Goal: Information Seeking & Learning: Compare options

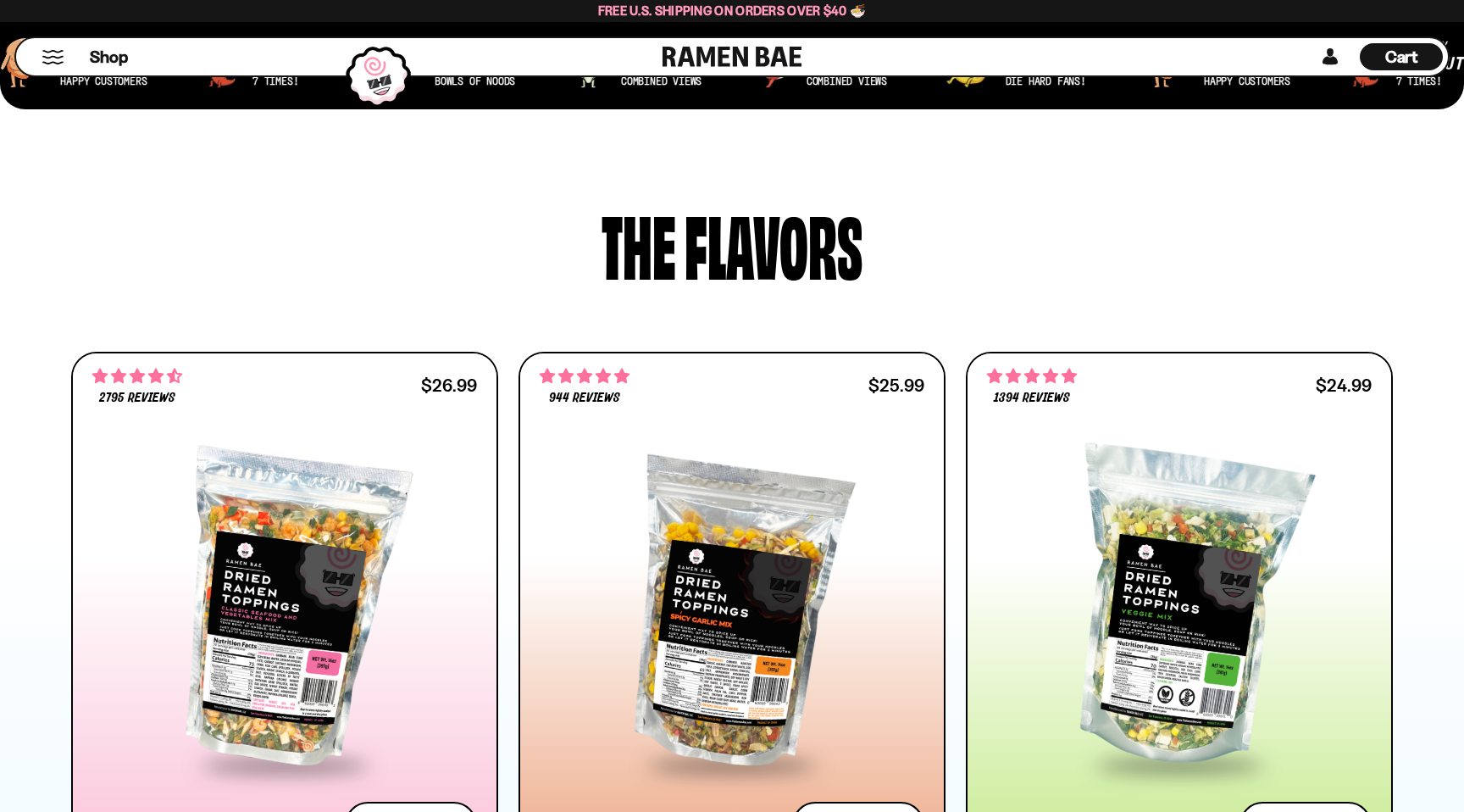
scroll to position [703, 0]
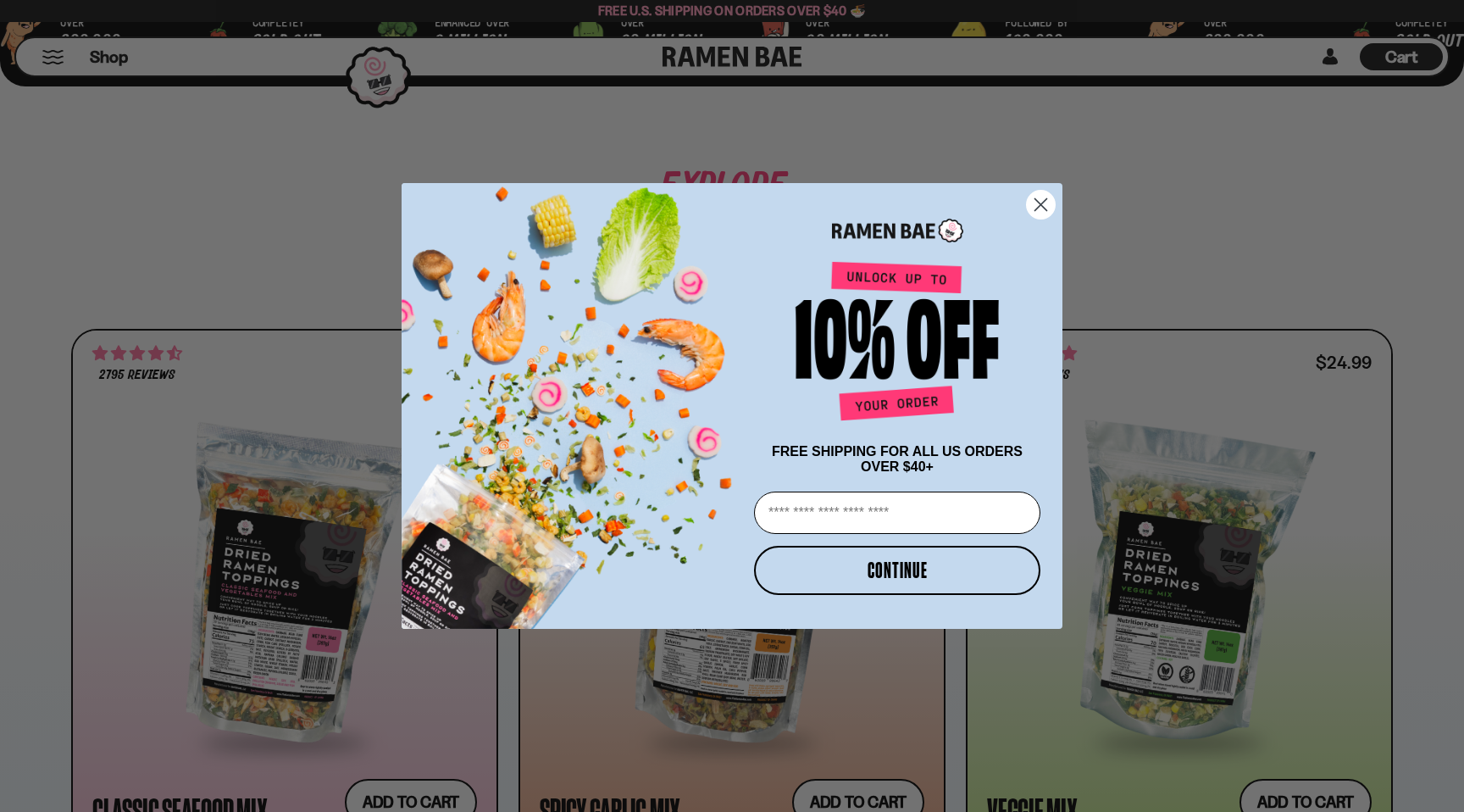
click at [1041, 204] on circle "Close dialog" at bounding box center [1040, 204] width 28 height 28
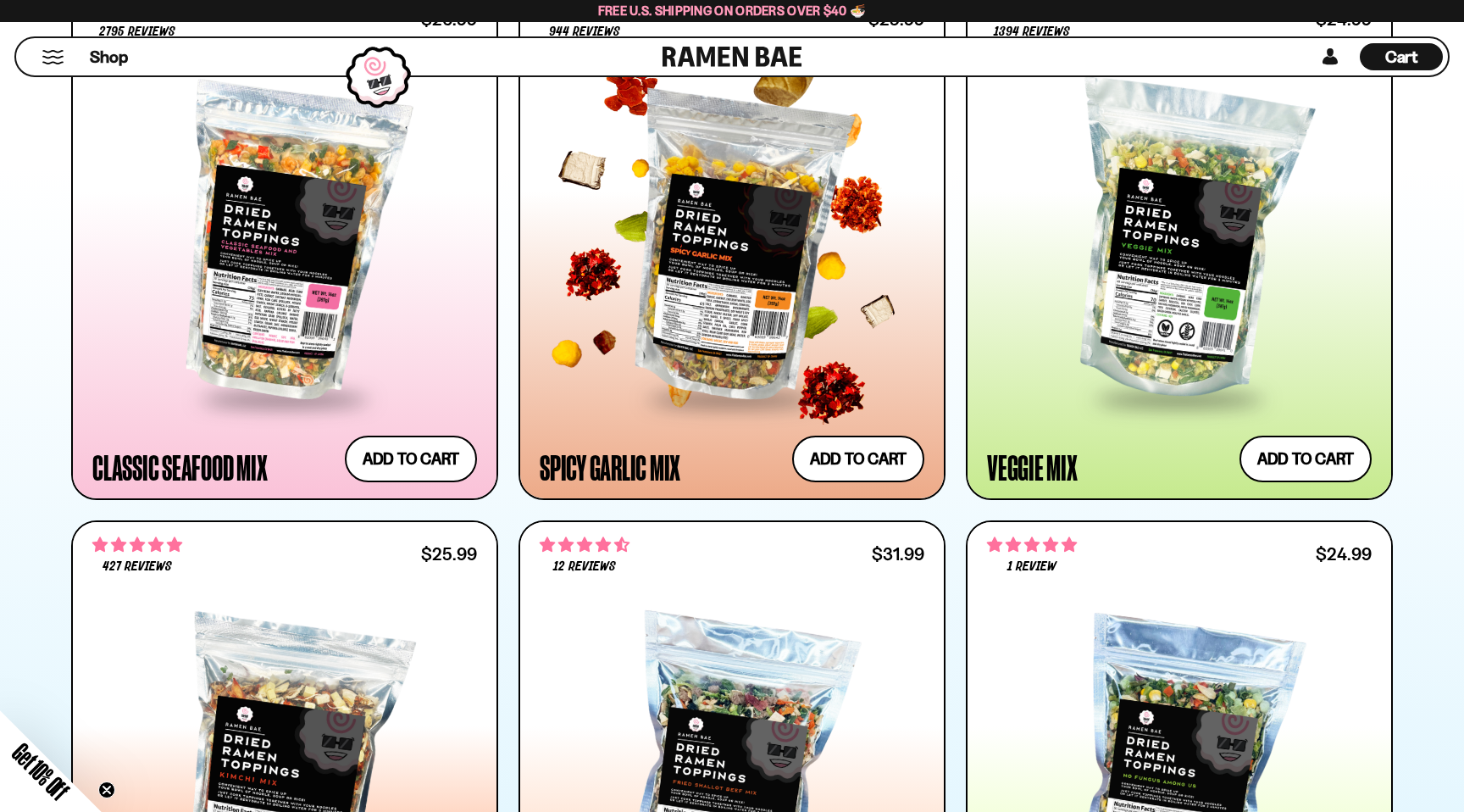
scroll to position [1014, 0]
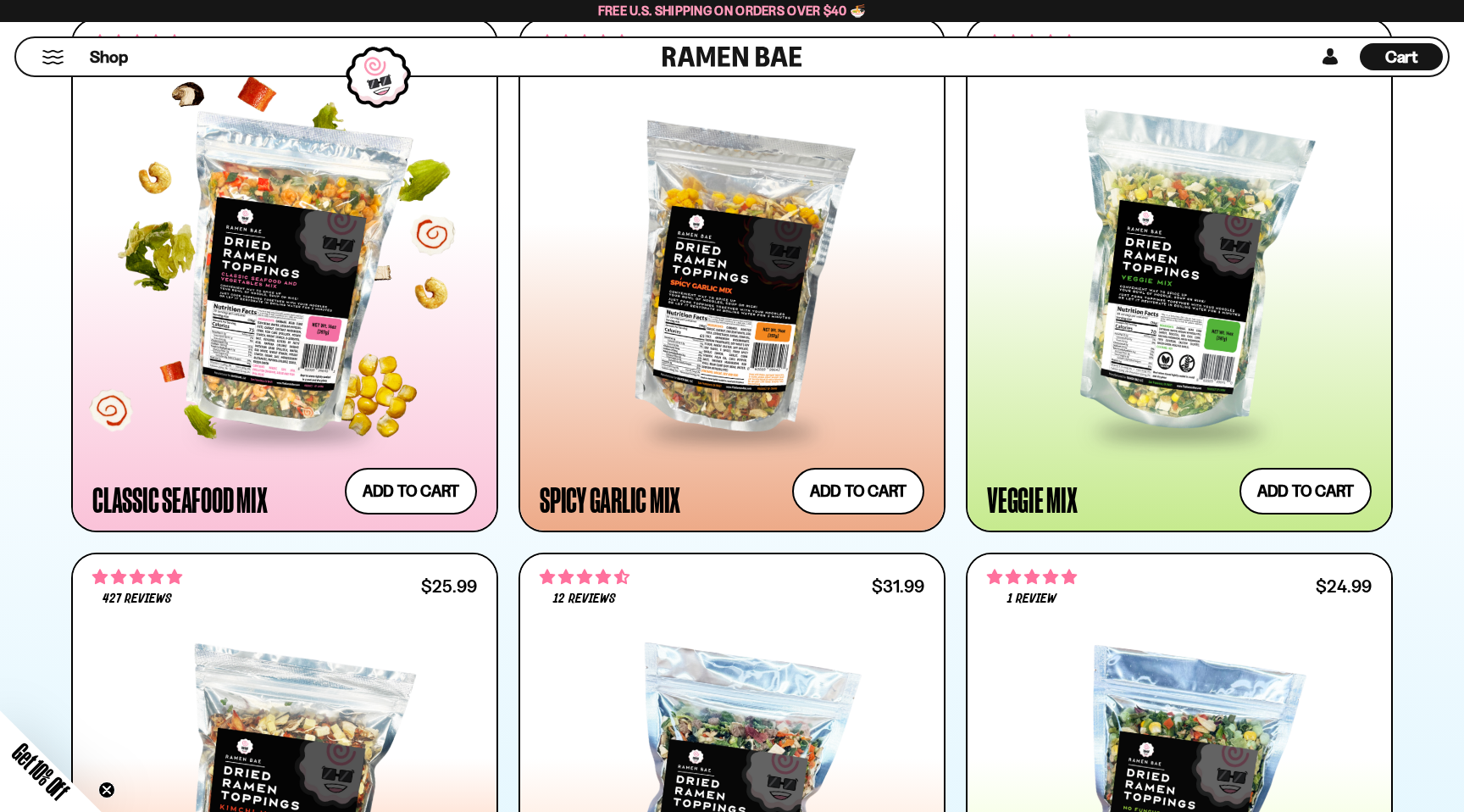
click at [283, 228] on div at bounding box center [284, 275] width 385 height 309
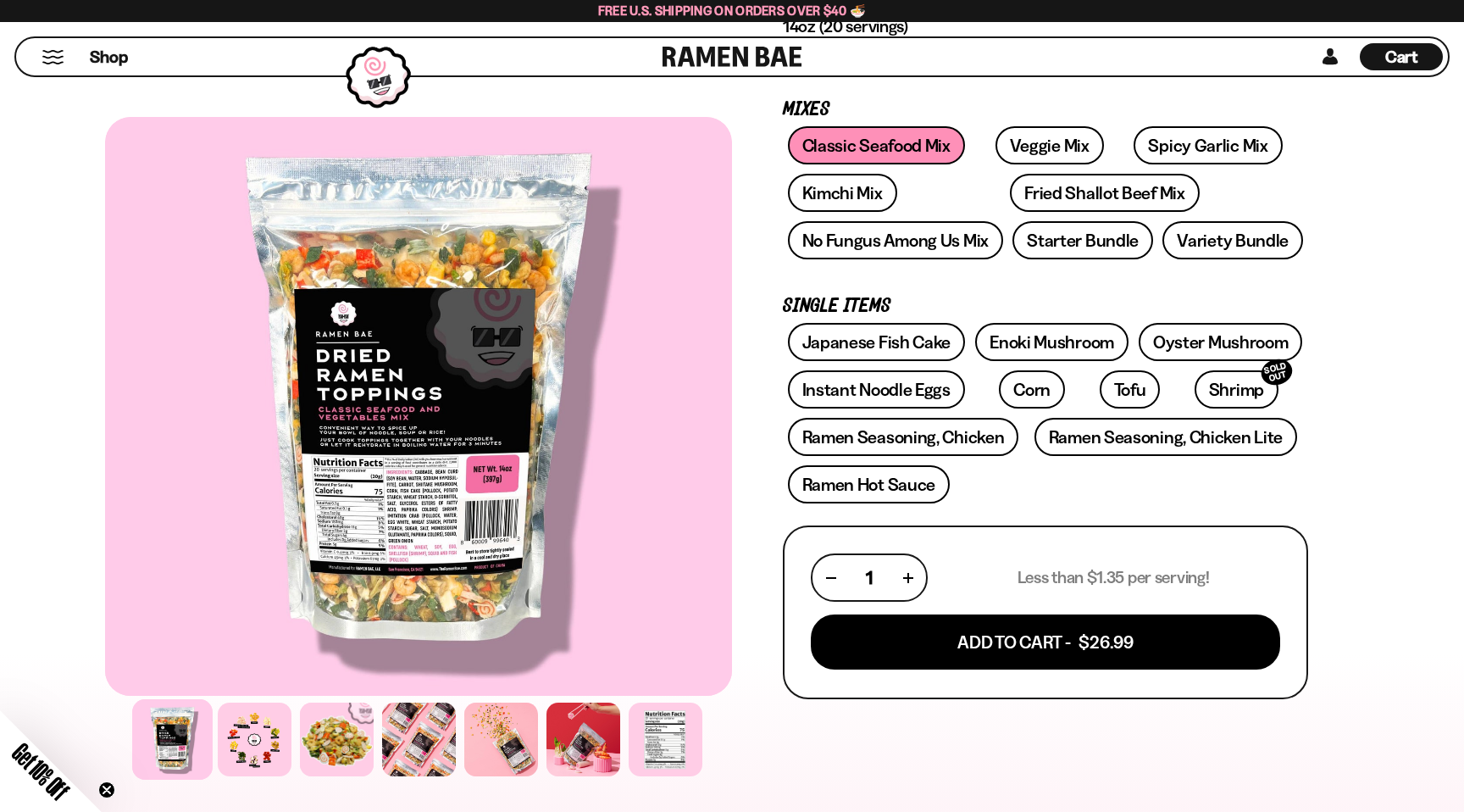
scroll to position [240, 0]
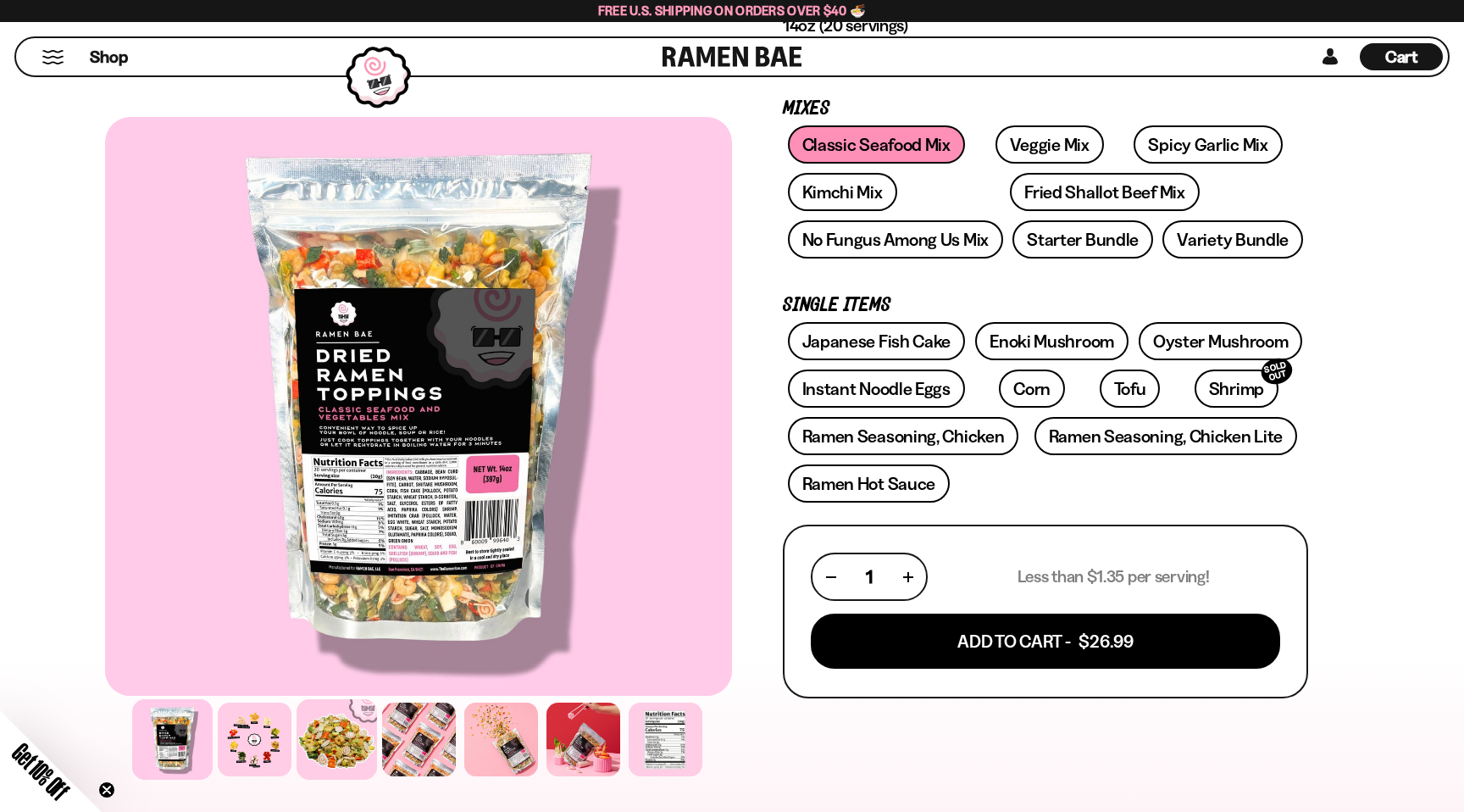
click at [334, 740] on div at bounding box center [337, 739] width 81 height 81
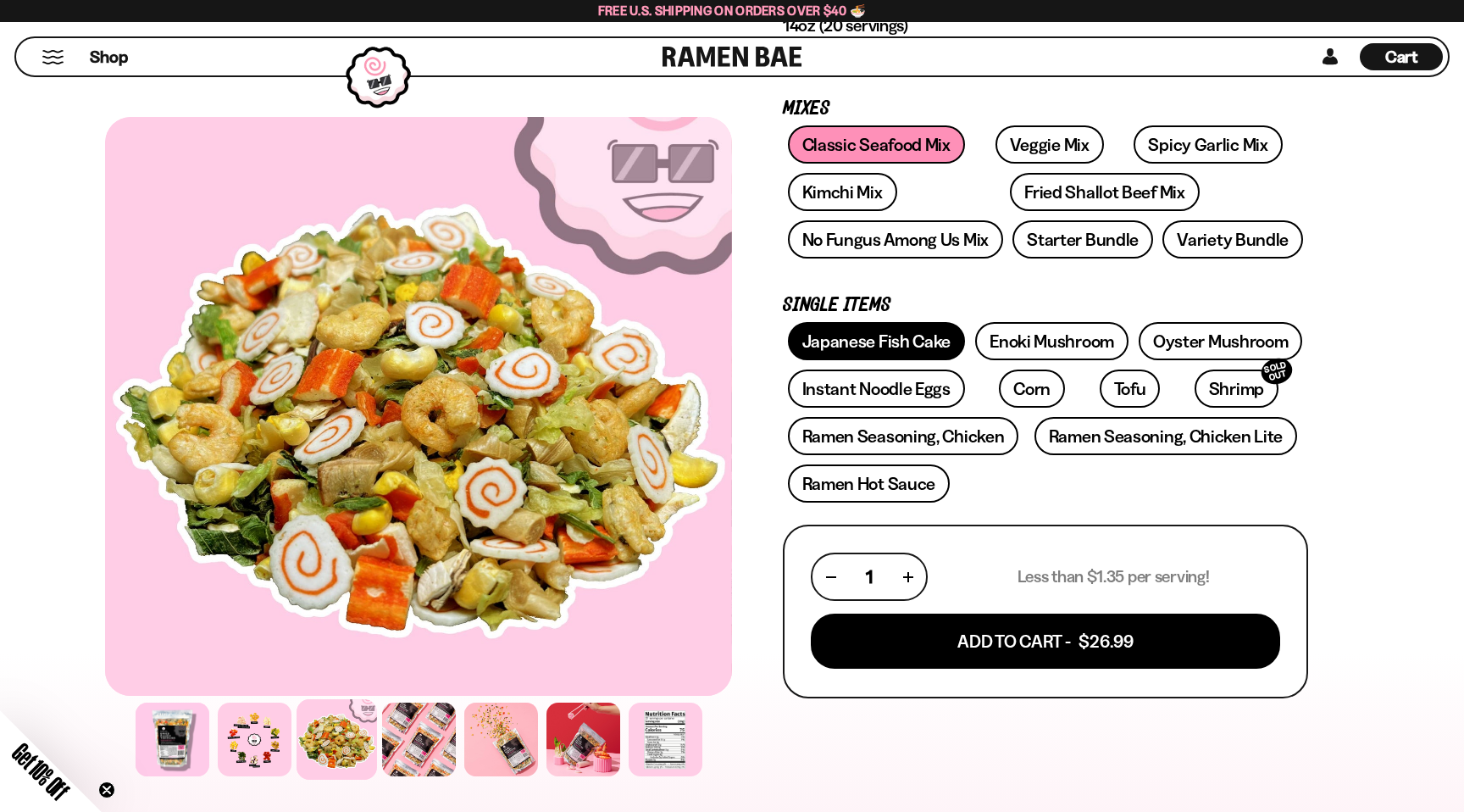
click at [906, 347] on link "Japanese Fish Cake" at bounding box center [877, 341] width 178 height 38
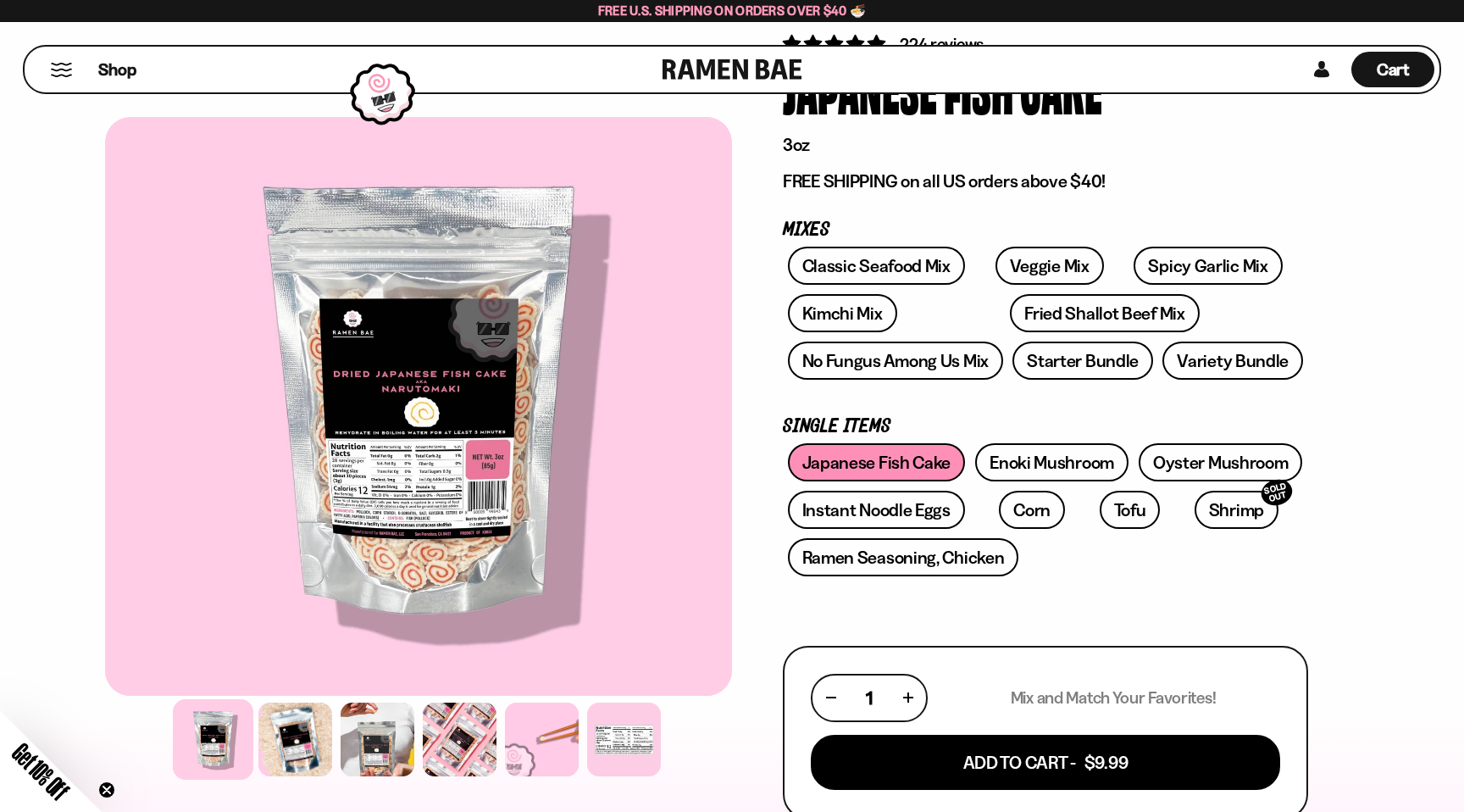
scroll to position [139, 0]
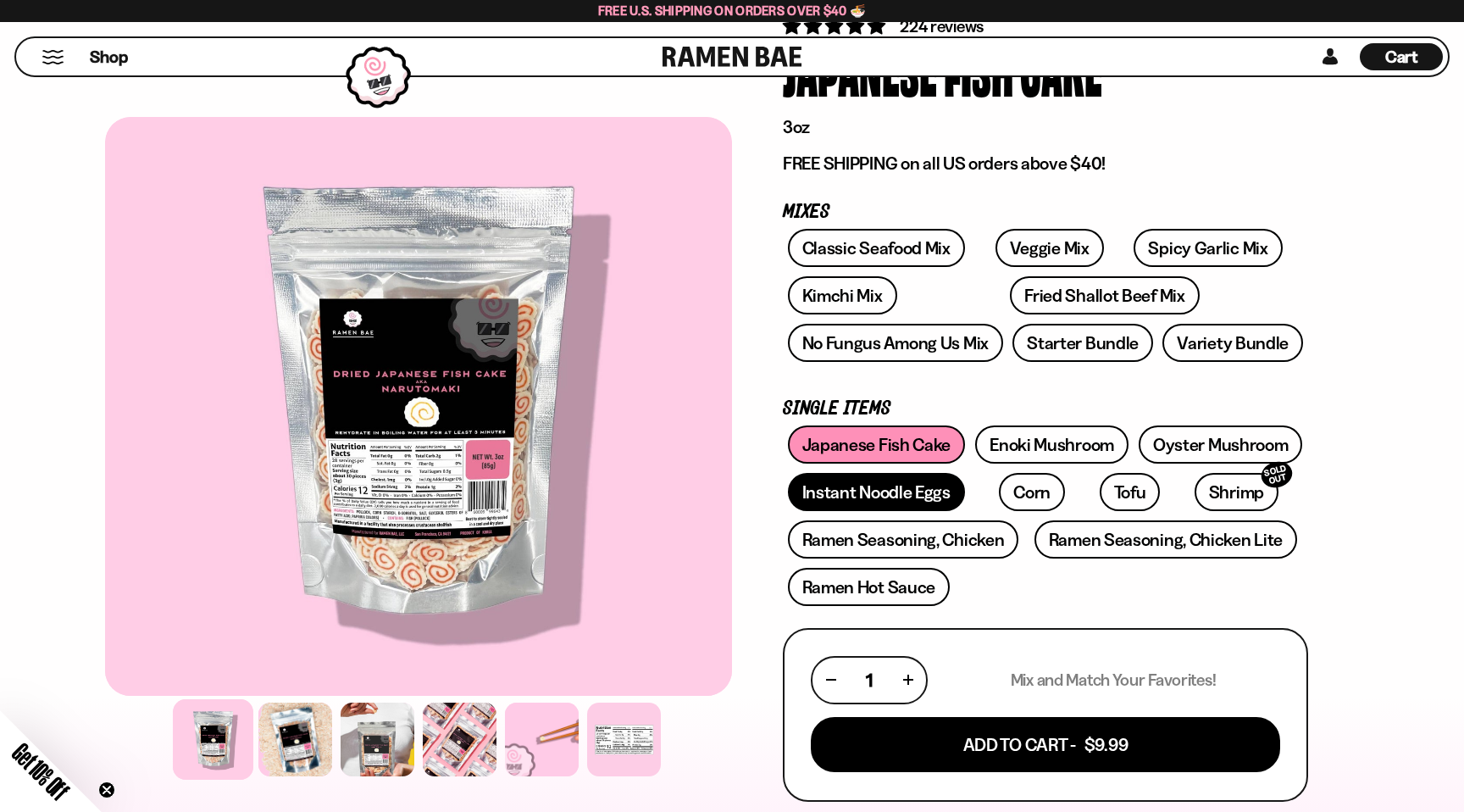
click at [885, 494] on link "Instant Noodle Eggs" at bounding box center [877, 491] width 177 height 38
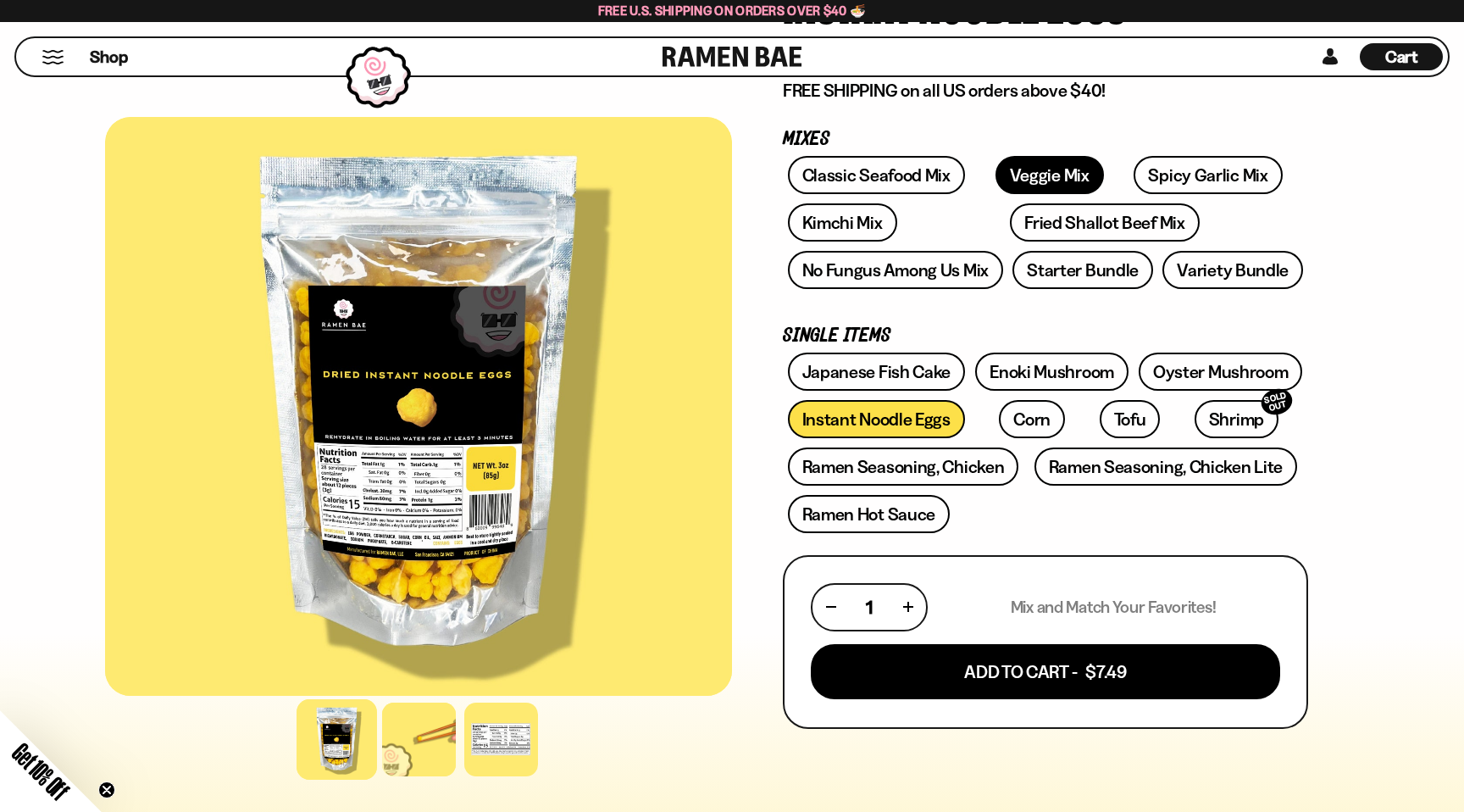
scroll to position [224, 0]
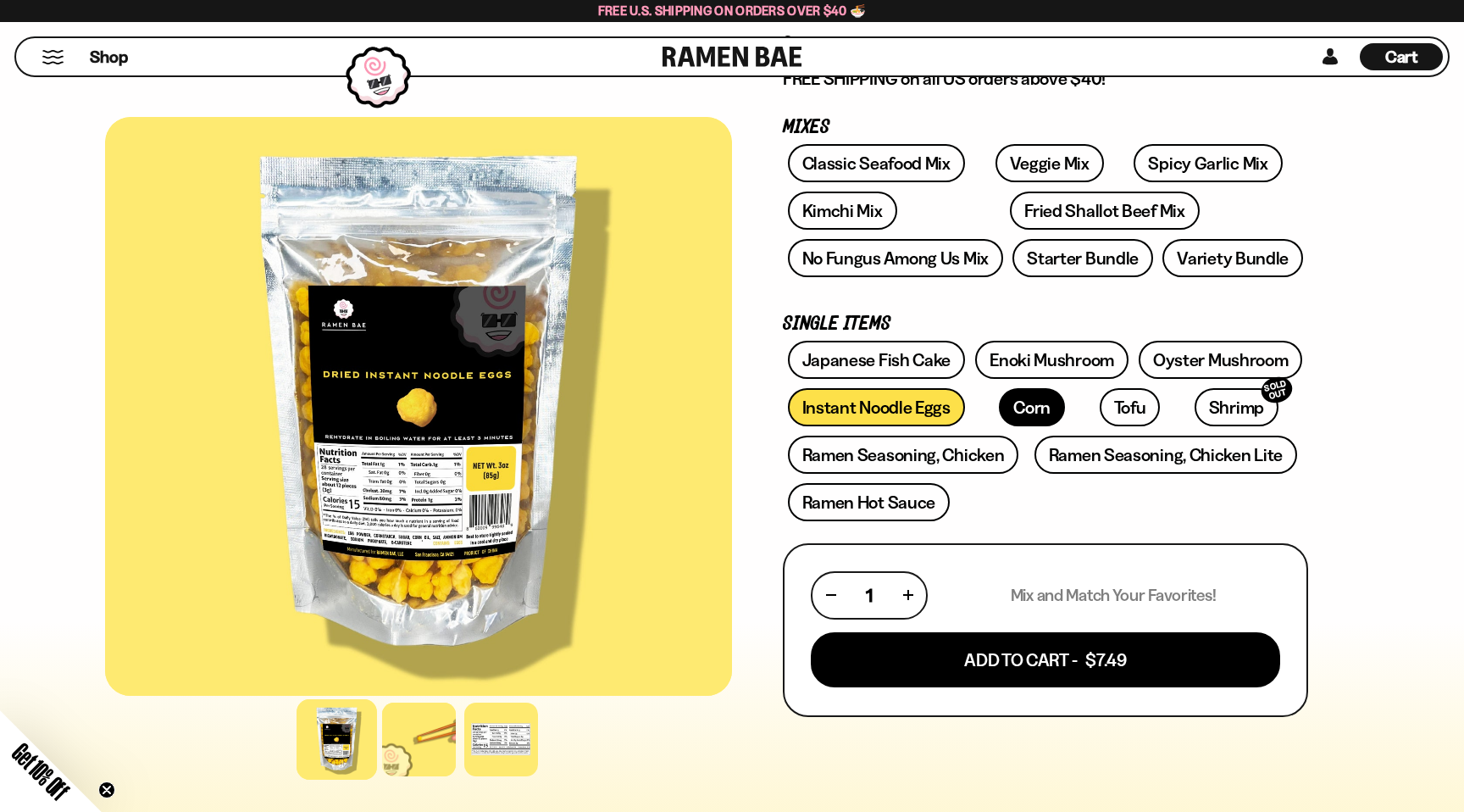
click at [1008, 403] on link "Corn" at bounding box center [1032, 406] width 66 height 38
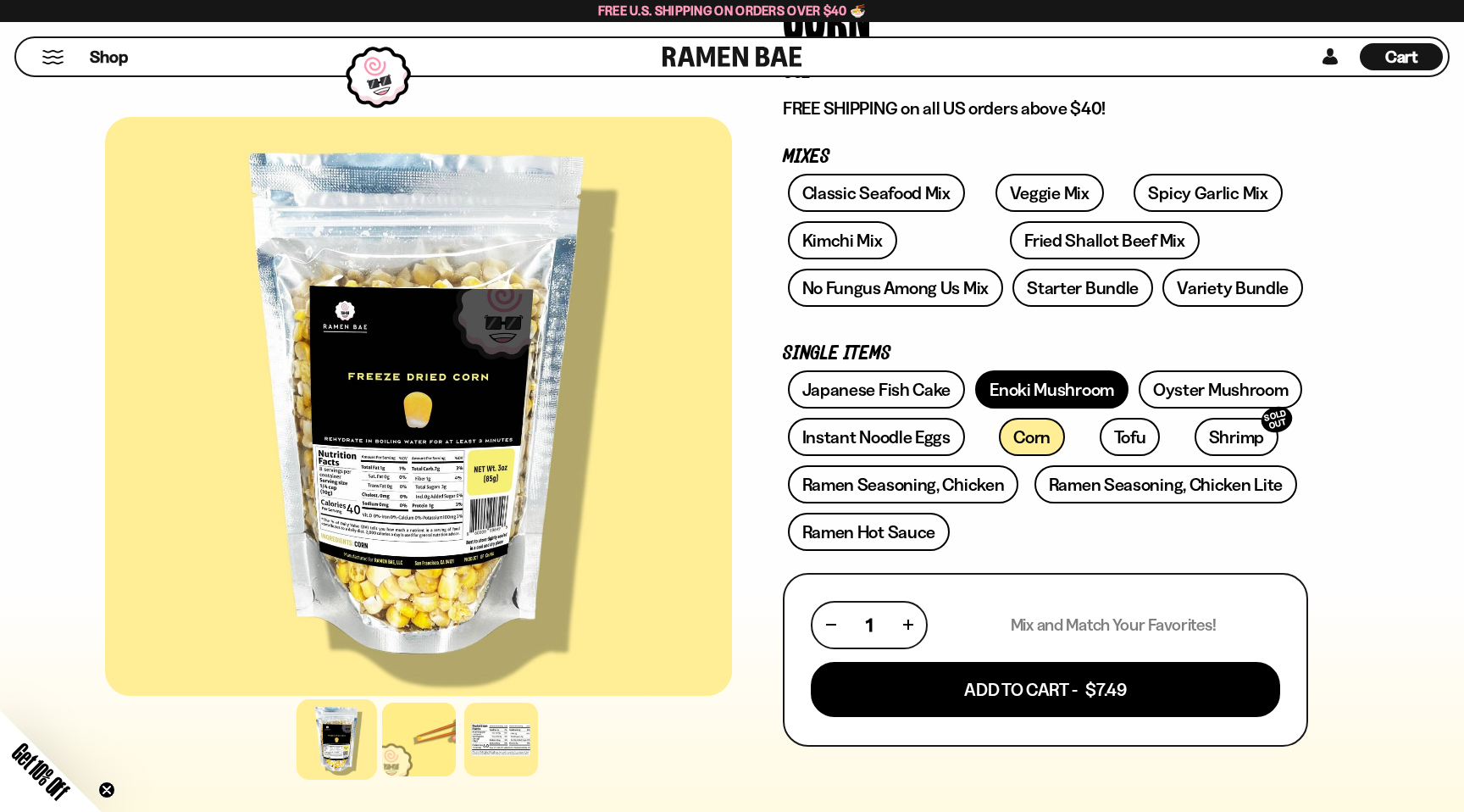
scroll to position [221, 0]
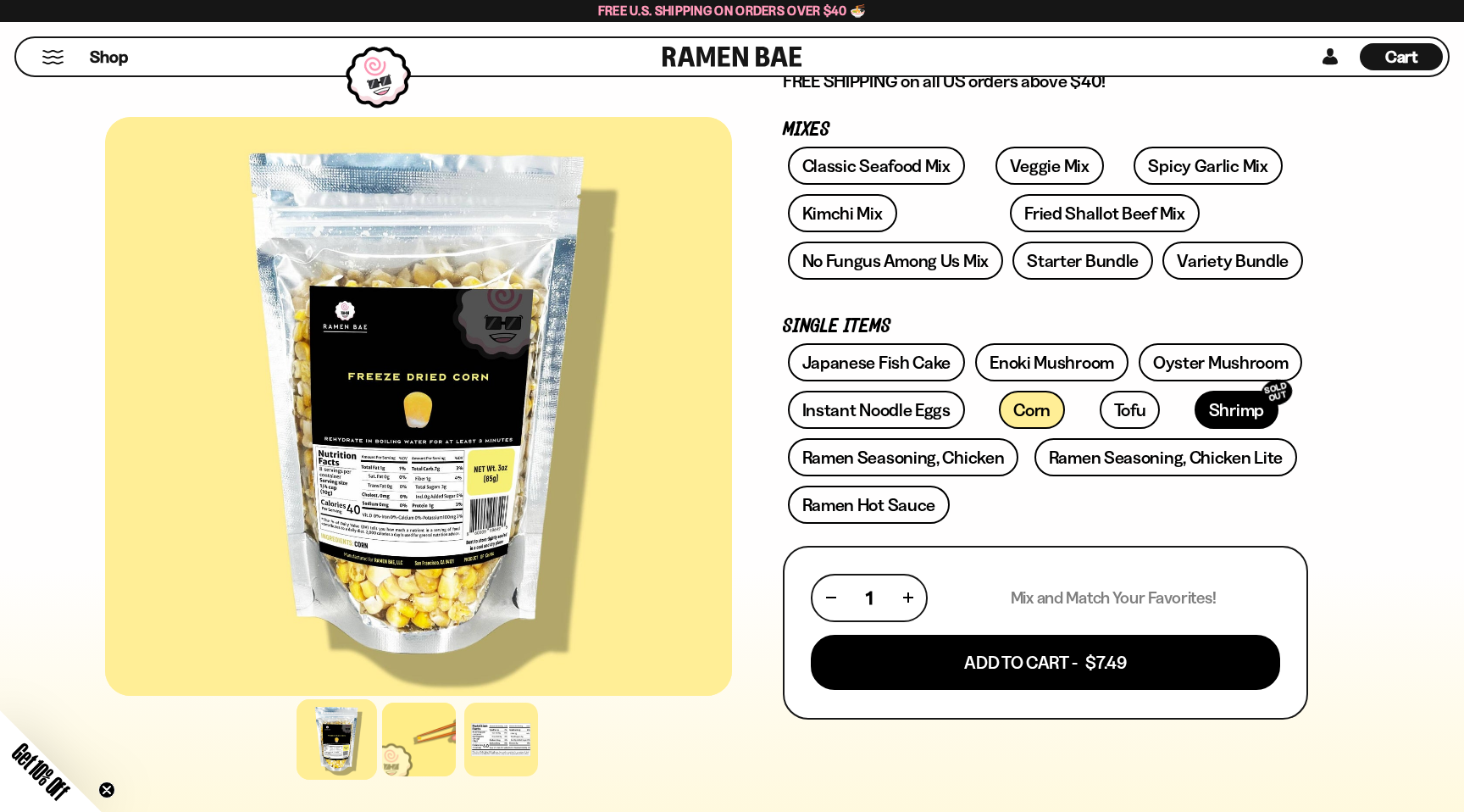
click at [1195, 409] on link "Shrimp SOLD OUT" at bounding box center [1237, 409] width 84 height 38
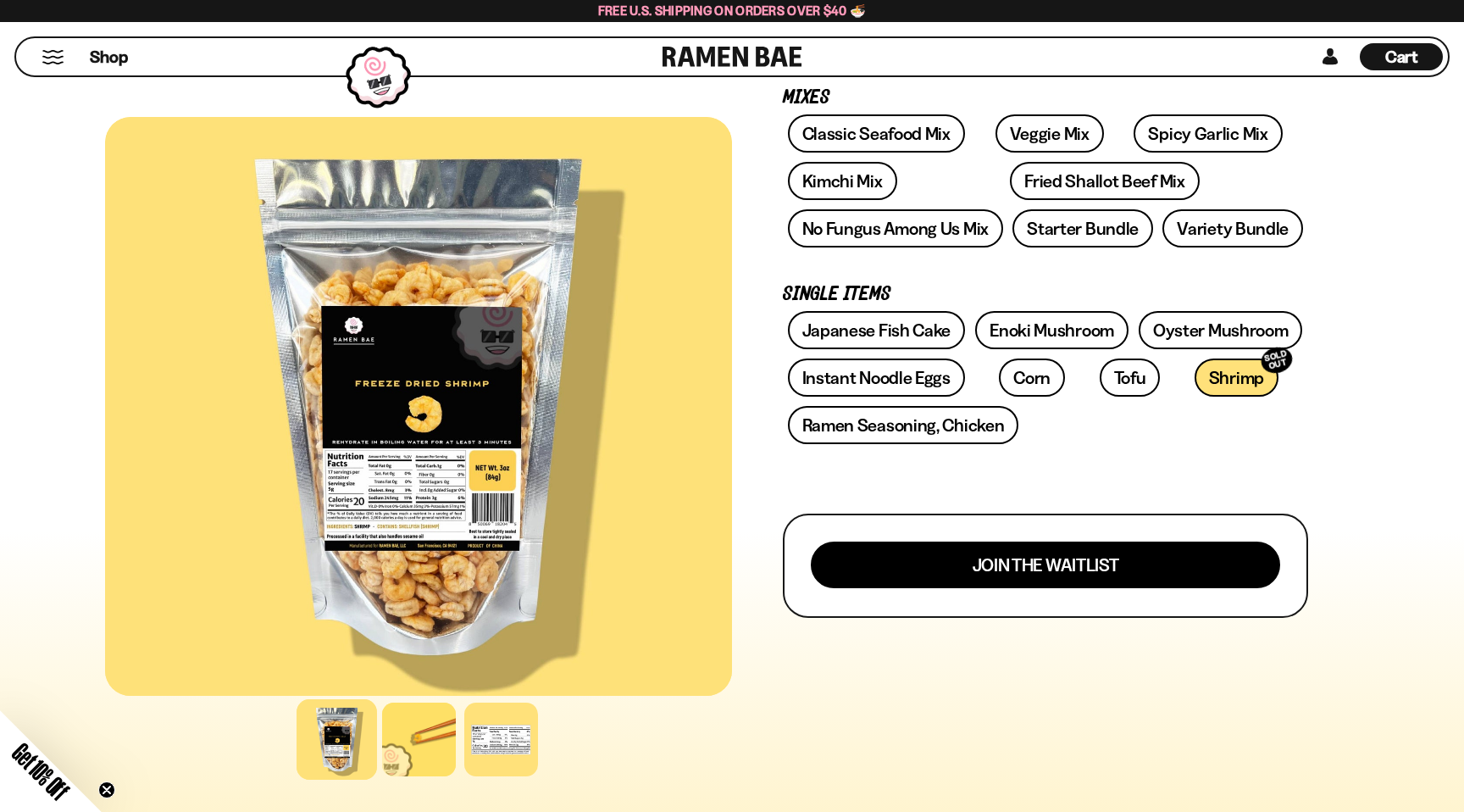
scroll to position [275, 0]
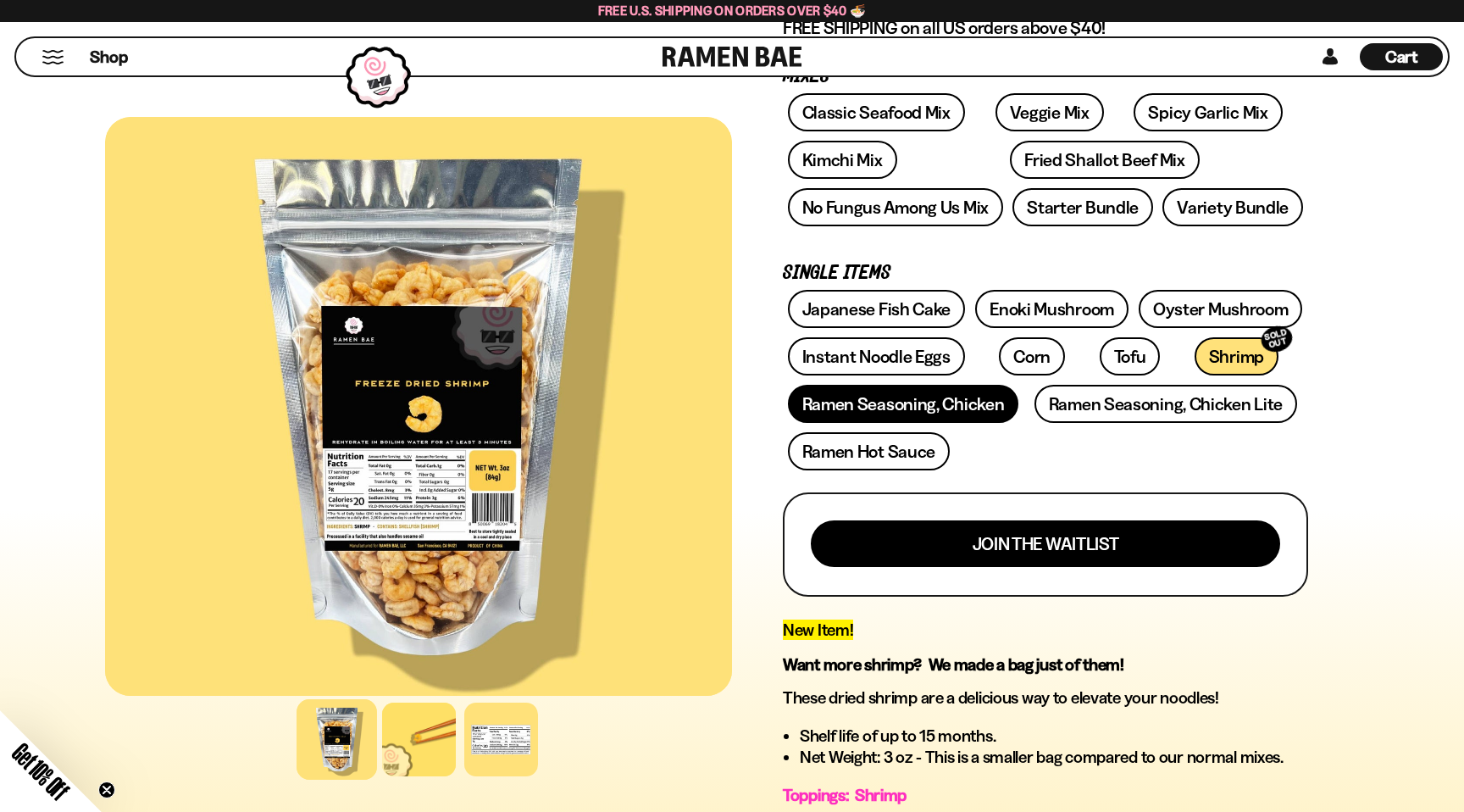
click at [871, 414] on link "Ramen Seasoning, Chicken" at bounding box center [904, 403] width 232 height 38
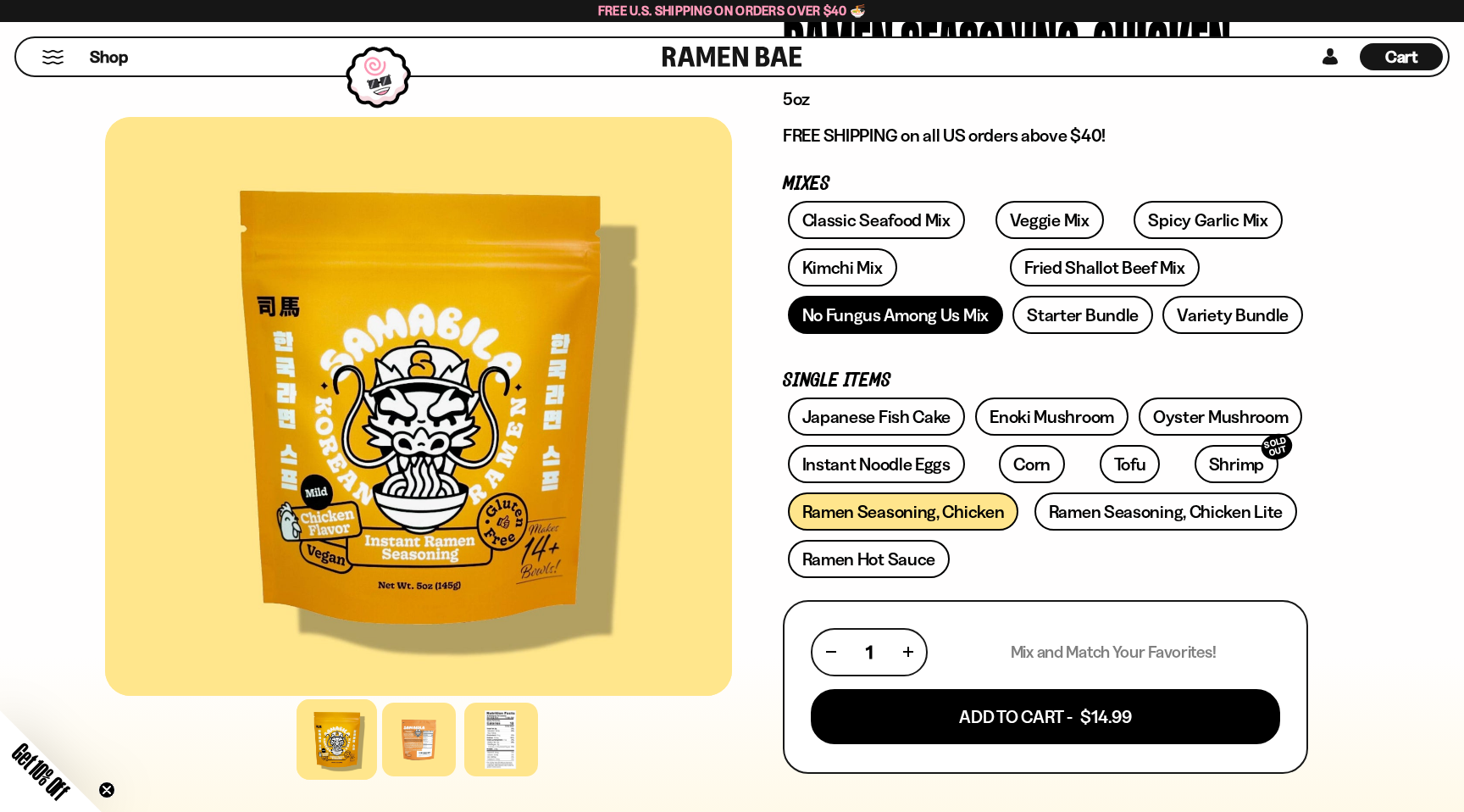
scroll to position [173, 0]
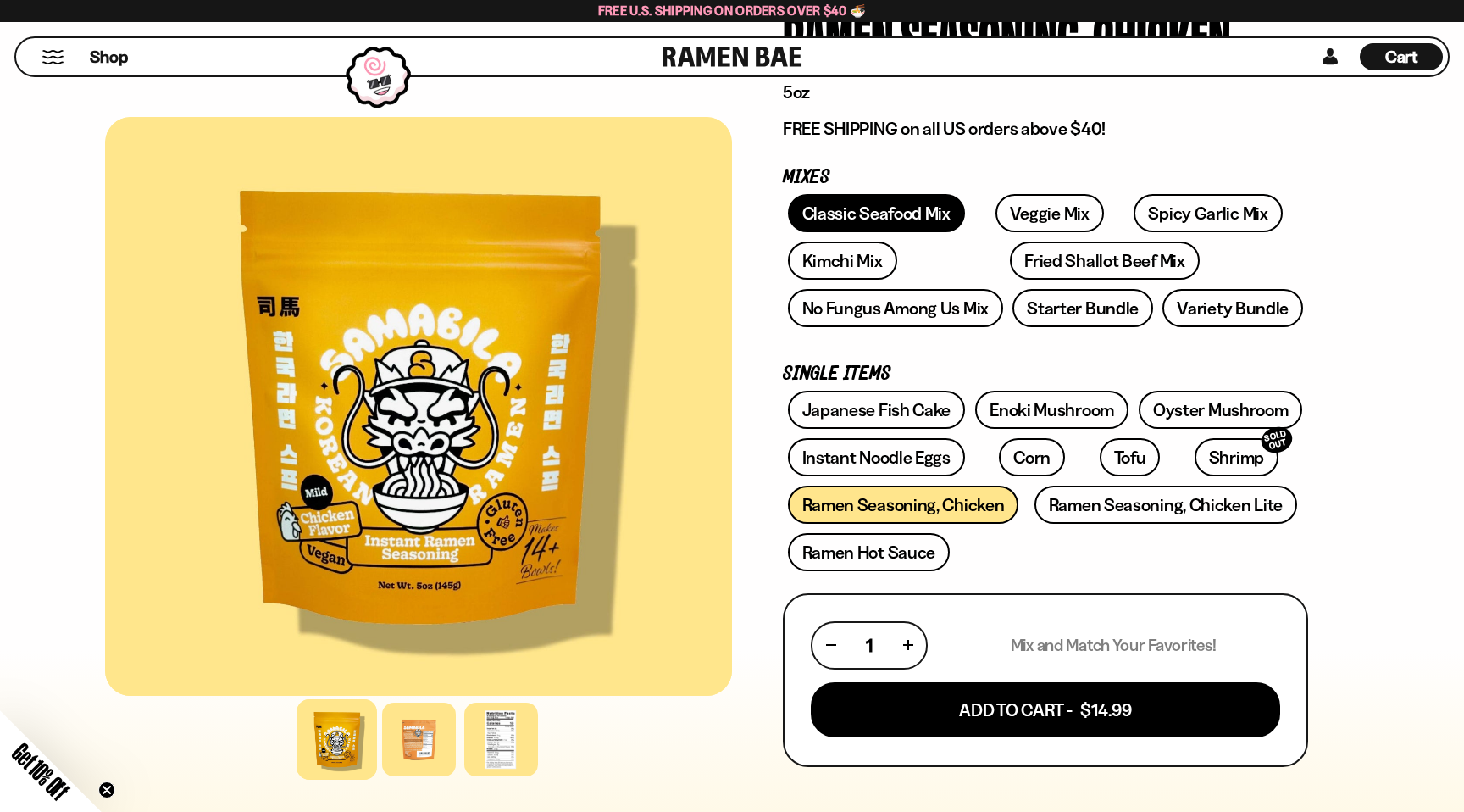
click at [893, 222] on link "Classic Seafood Mix" at bounding box center [877, 212] width 177 height 38
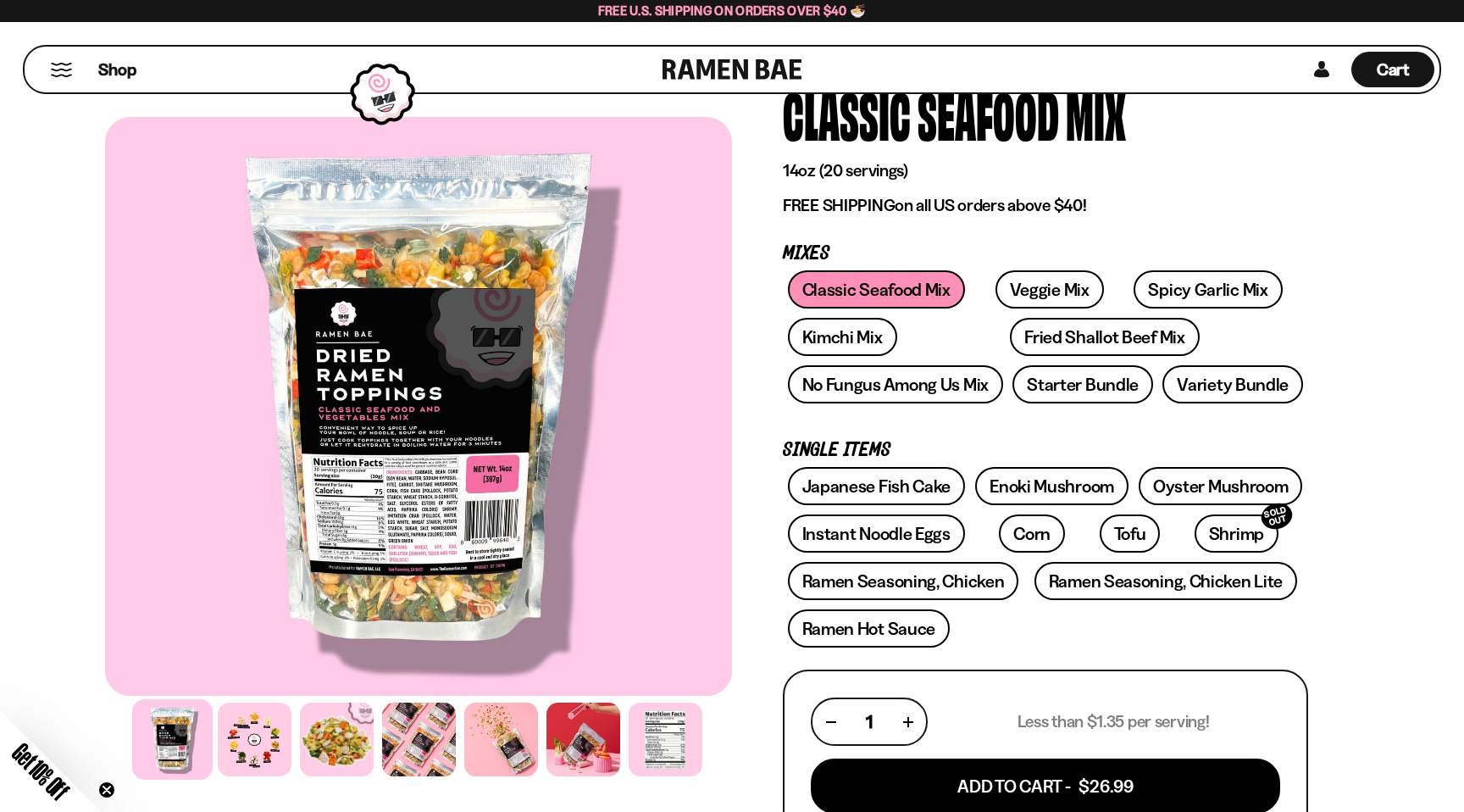
scroll to position [101, 0]
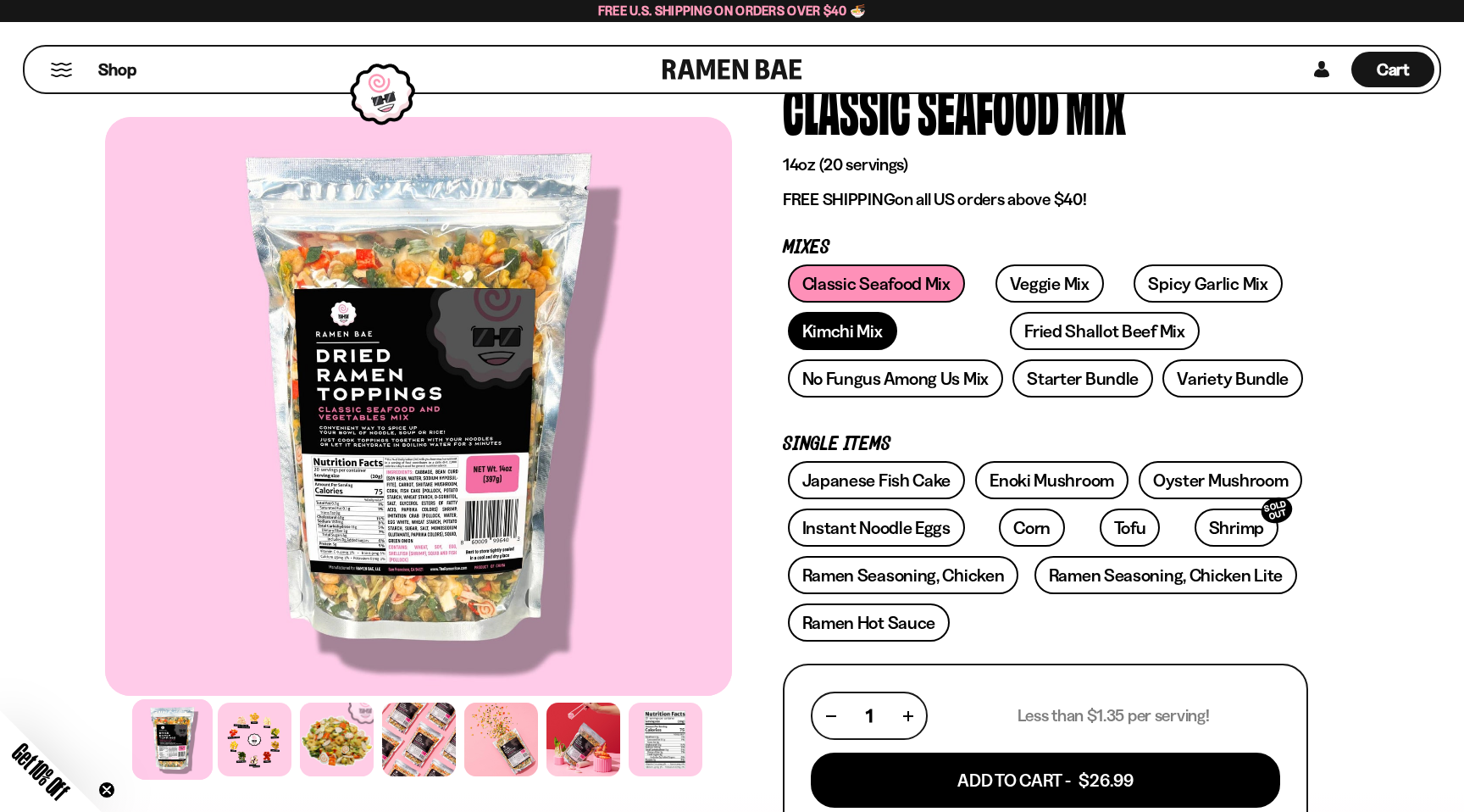
click at [838, 344] on link "Kimchi Mix" at bounding box center [843, 330] width 109 height 38
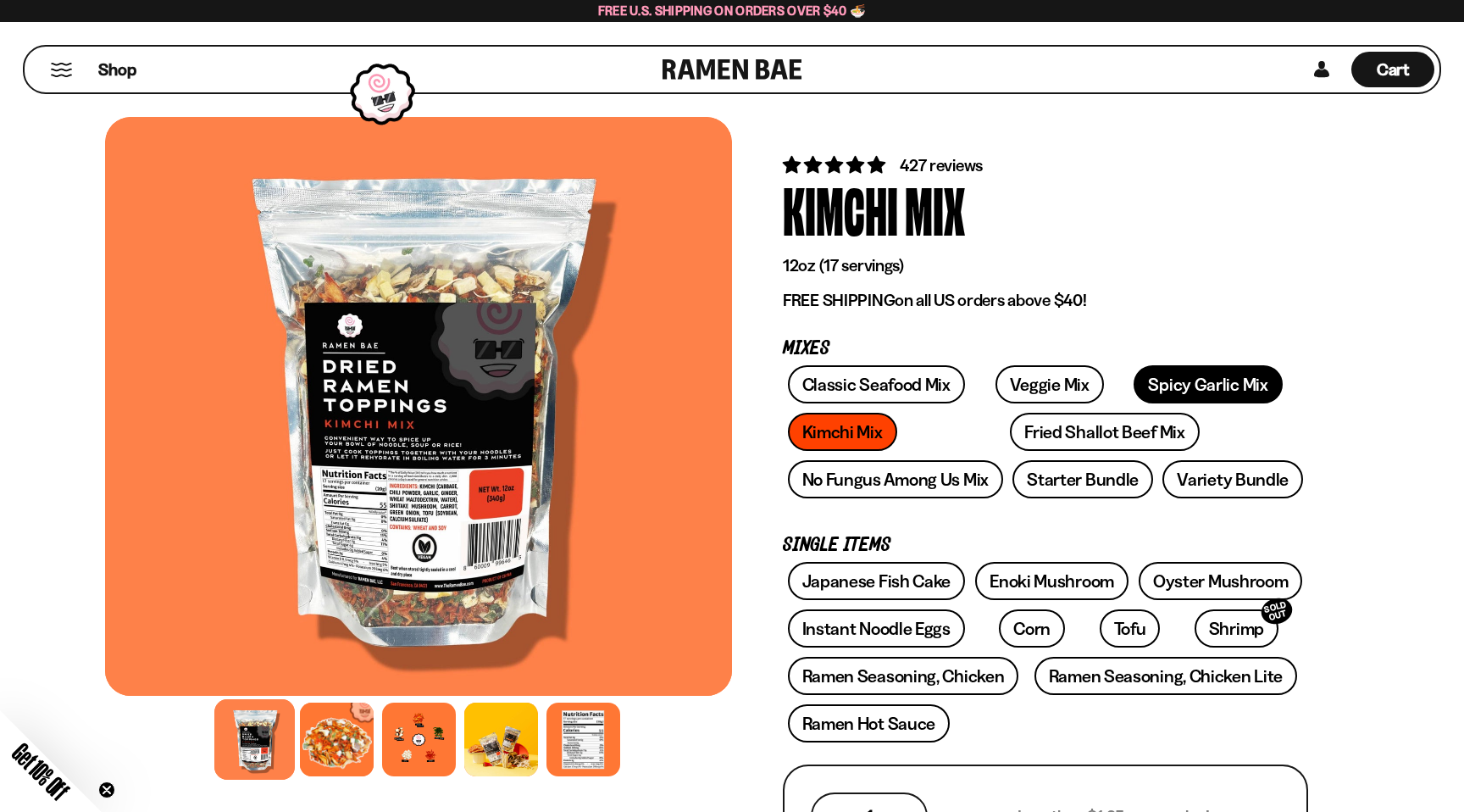
click at [1139, 387] on link "Spicy Garlic Mix" at bounding box center [1208, 384] width 148 height 38
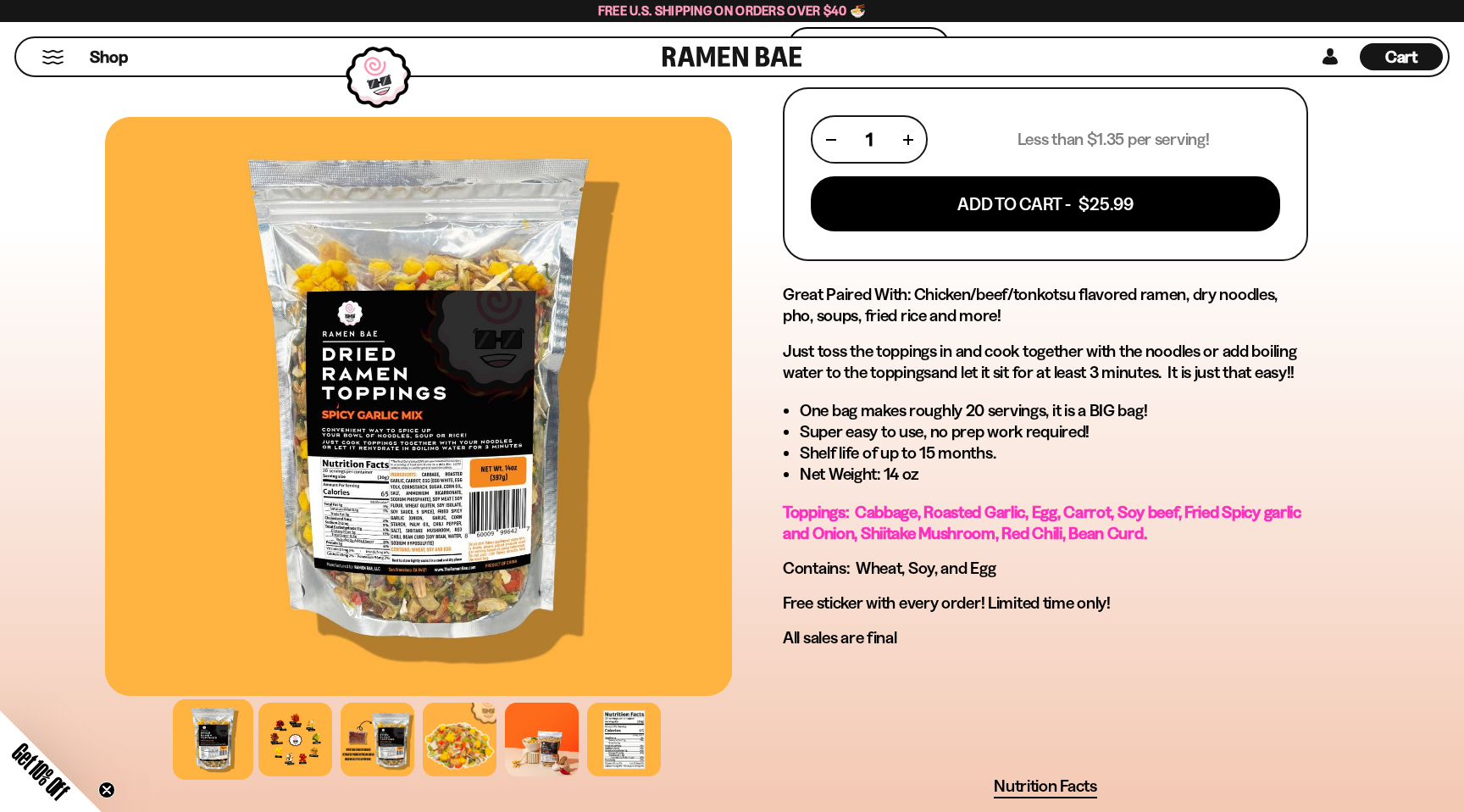
scroll to position [683, 0]
